Goal: Find specific page/section: Find specific page/section

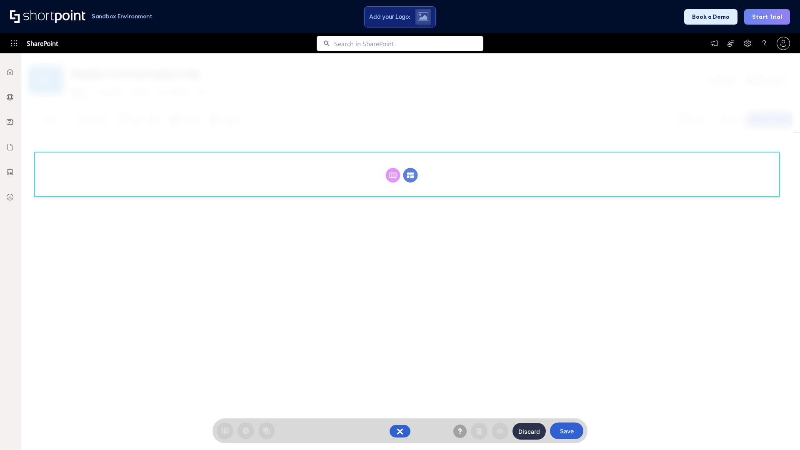
scroll to position [115, 0]
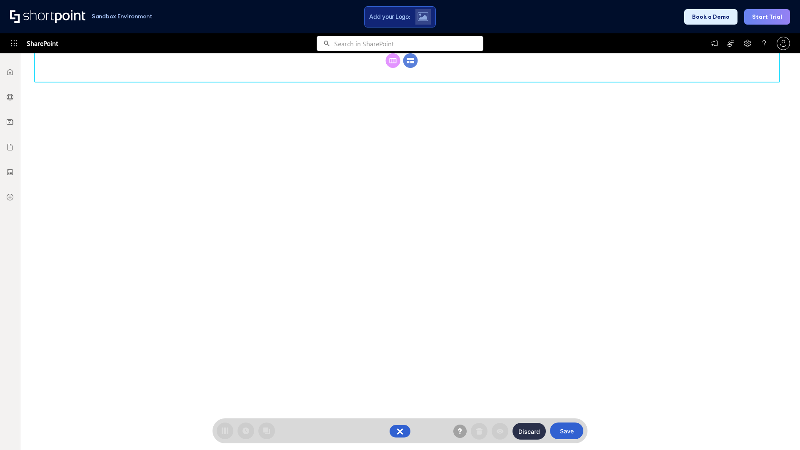
click at [411, 68] on circle at bounding box center [410, 60] width 15 height 15
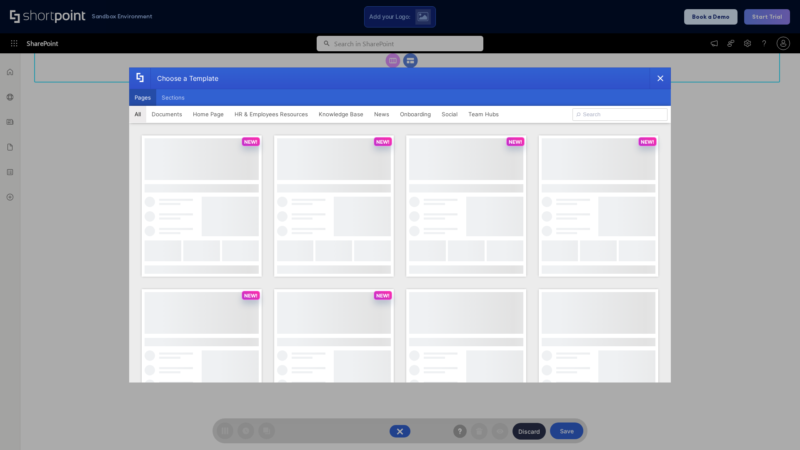
scroll to position [0, 0]
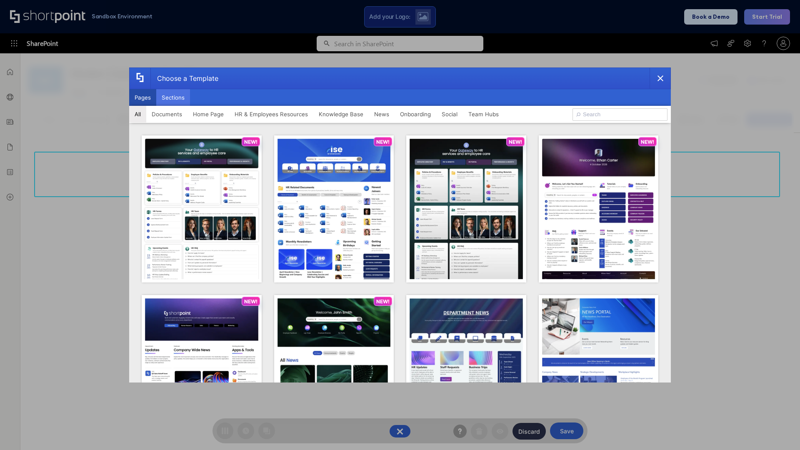
click at [173, 98] on button "Sections" at bounding box center [173, 97] width 34 height 17
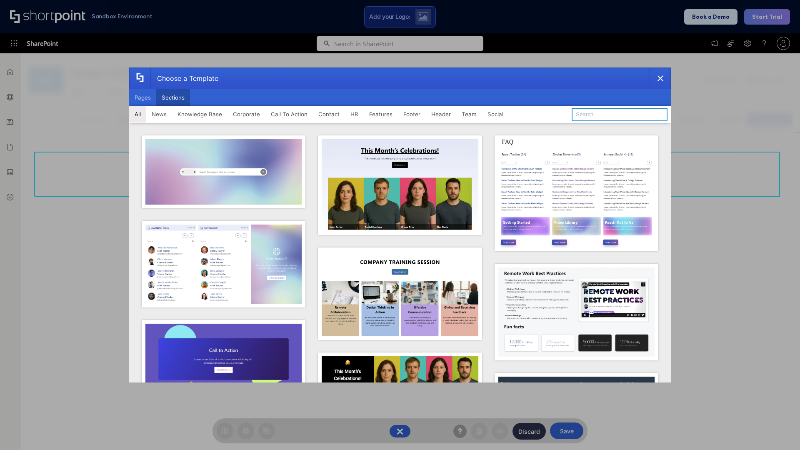
type input "Resources"
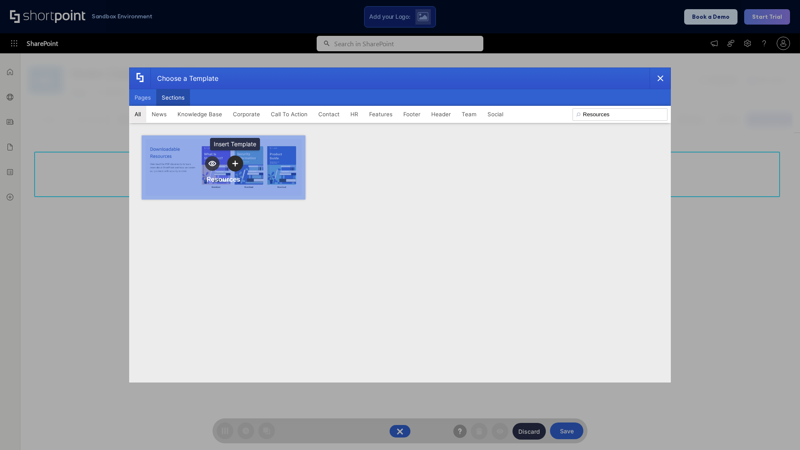
click at [235, 163] on icon "template selector" at bounding box center [235, 163] width 6 height 6
